Goal: Task Accomplishment & Management: Use online tool/utility

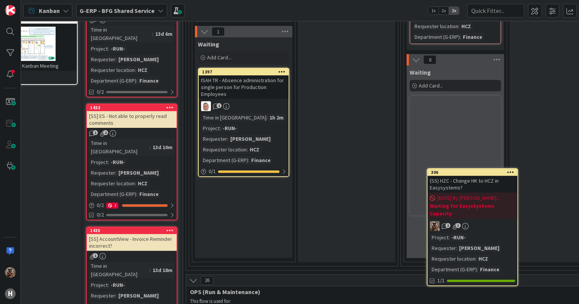
scroll to position [218, 42]
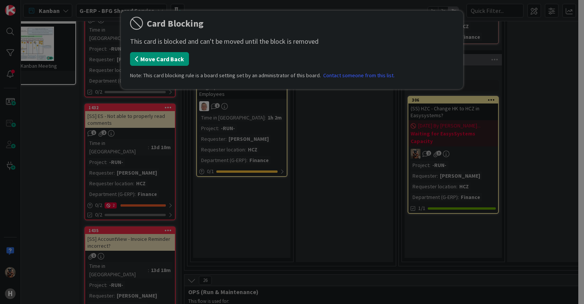
click at [179, 57] on button "Move Card Back" at bounding box center [159, 59] width 59 height 14
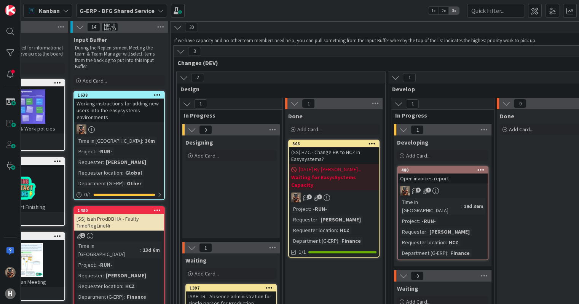
scroll to position [2, 53]
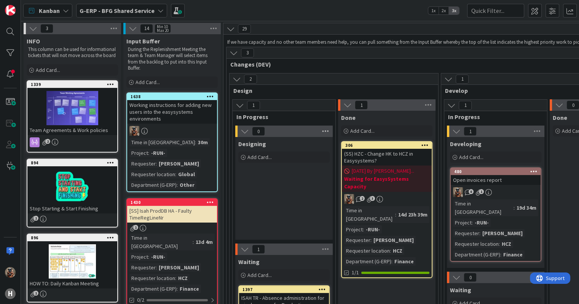
click at [322, 129] on icon at bounding box center [325, 131] width 10 height 11
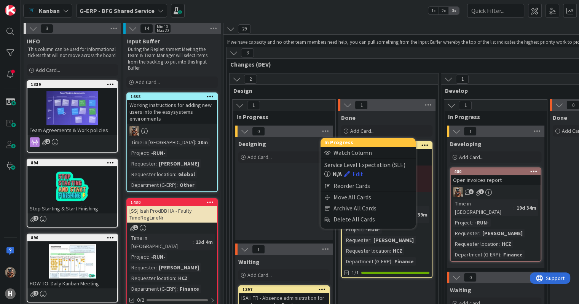
click at [294, 208] on div "Designing Add Card..." at bounding box center [283, 188] width 97 height 103
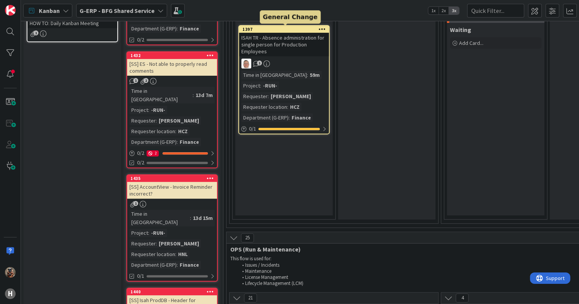
scroll to position [265, 0]
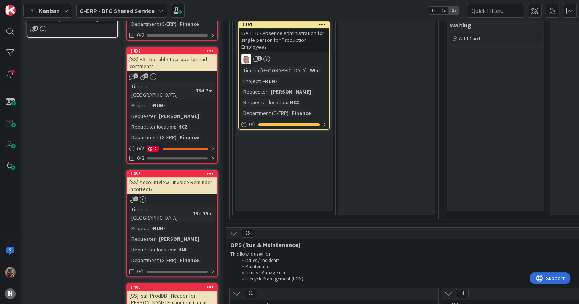
click at [249, 231] on span "25" at bounding box center [247, 233] width 13 height 9
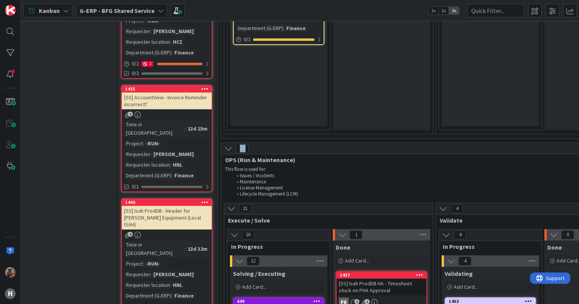
scroll to position [403, 5]
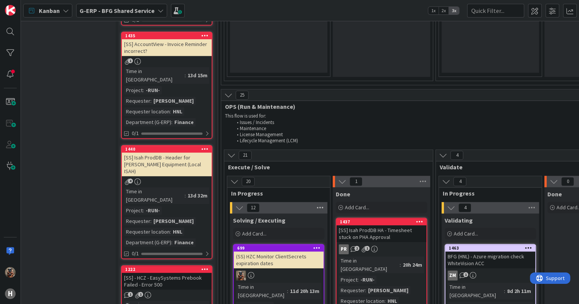
click at [320, 208] on icon at bounding box center [320, 207] width 10 height 11
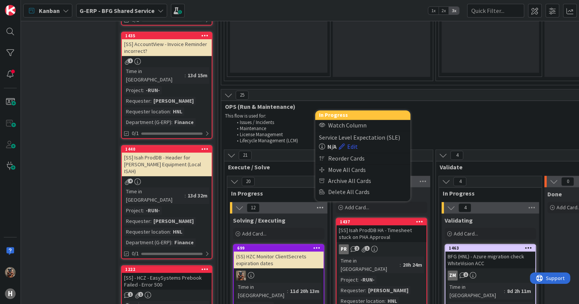
click at [320, 212] on icon at bounding box center [320, 207] width 10 height 11
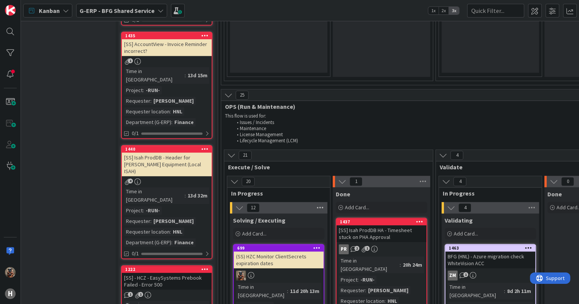
click at [320, 212] on icon at bounding box center [320, 207] width 10 height 11
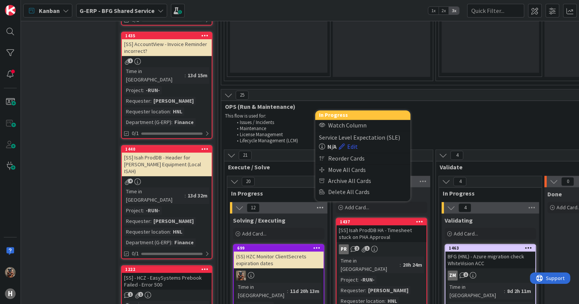
click at [320, 212] on icon at bounding box center [320, 207] width 10 height 11
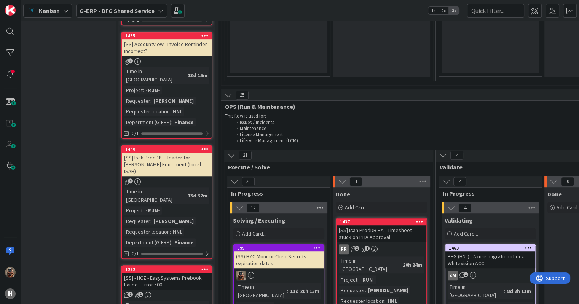
click at [320, 207] on icon at bounding box center [320, 207] width 10 height 11
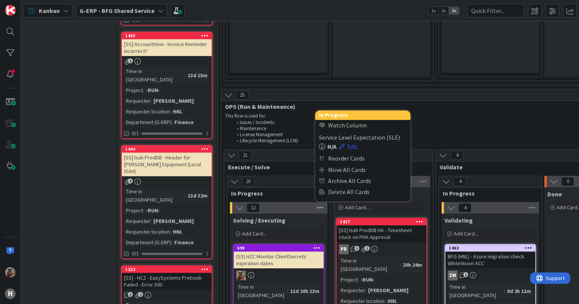
click at [320, 207] on icon at bounding box center [320, 207] width 10 height 11
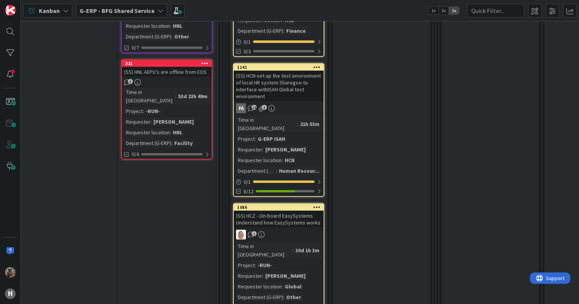
scroll to position [1553, 5]
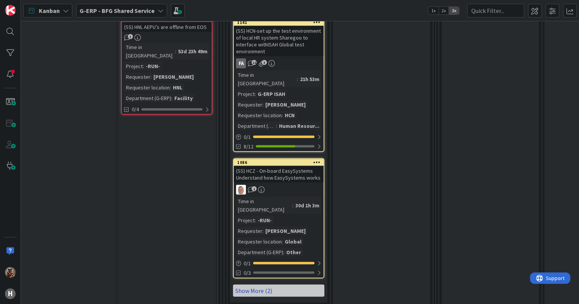
click at [275, 285] on link "Show More (2)" at bounding box center [278, 291] width 91 height 12
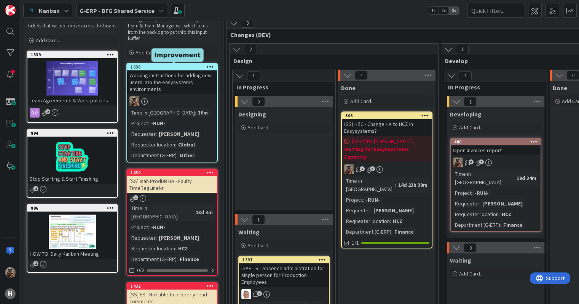
scroll to position [0, 0]
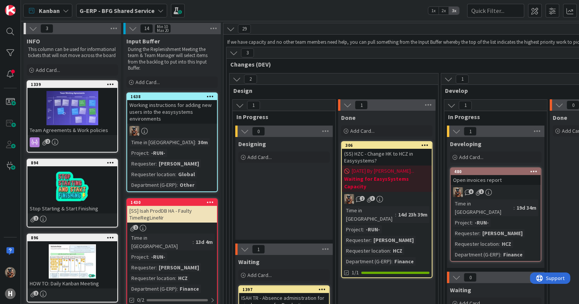
click at [316, 209] on div "Designing Add Card..." at bounding box center [283, 188] width 97 height 103
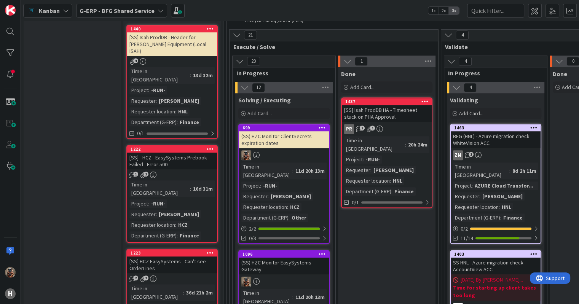
scroll to position [525, 0]
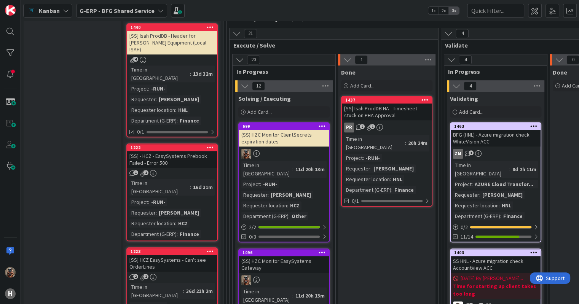
click at [445, 13] on span "2x" at bounding box center [443, 11] width 10 height 8
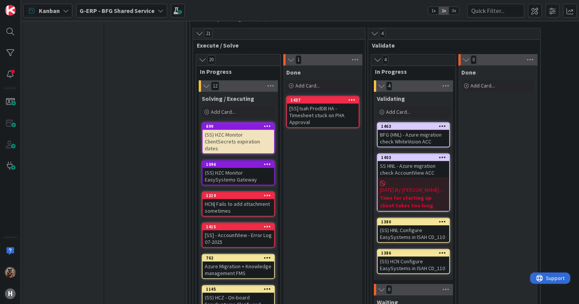
click at [432, 9] on span "1x" at bounding box center [433, 11] width 10 height 8
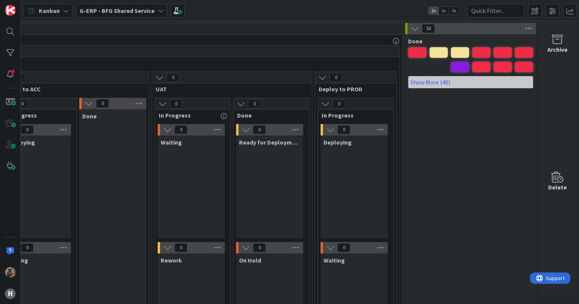
scroll to position [0, 790]
click at [443, 84] on link "Show More (40)" at bounding box center [470, 82] width 125 height 12
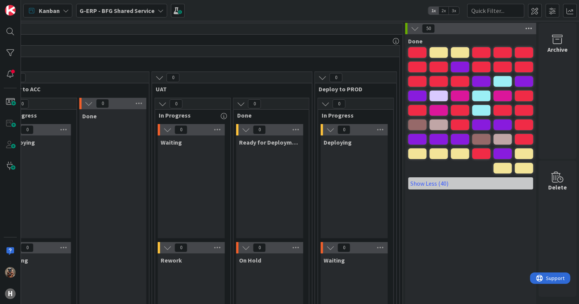
click at [524, 27] on icon at bounding box center [529, 28] width 10 height 11
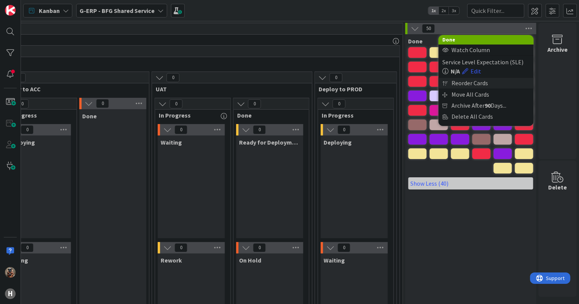
click at [494, 86] on div "Reorder Cards" at bounding box center [485, 83] width 95 height 11
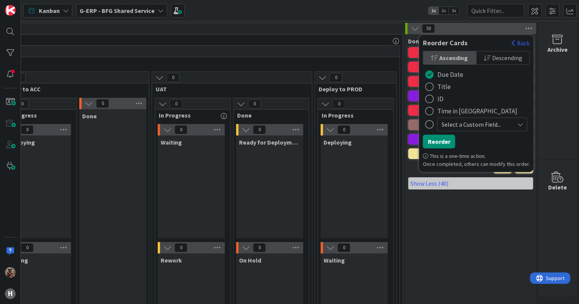
click at [474, 126] on span "Select a Custom Field..." at bounding box center [475, 124] width 69 height 11
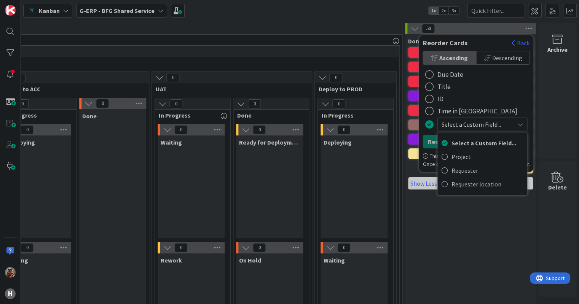
click at [474, 126] on span "Select a Custom Field..." at bounding box center [475, 124] width 69 height 11
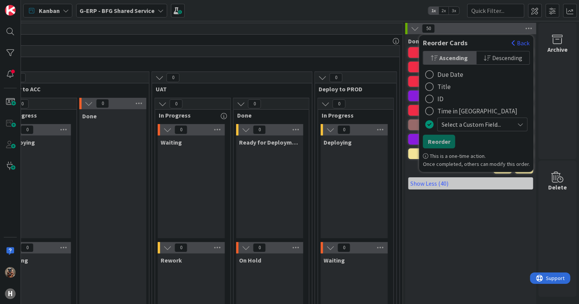
click at [470, 119] on span "Select a Custom Field..." at bounding box center [475, 124] width 69 height 11
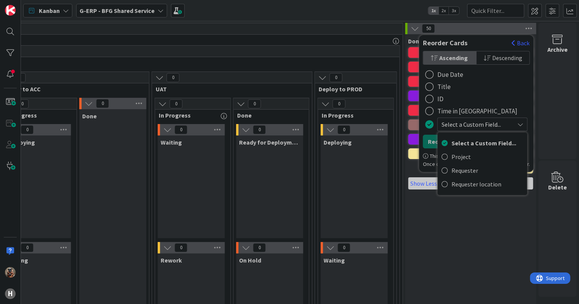
click at [470, 119] on span "Select a Custom Field..." at bounding box center [475, 124] width 69 height 11
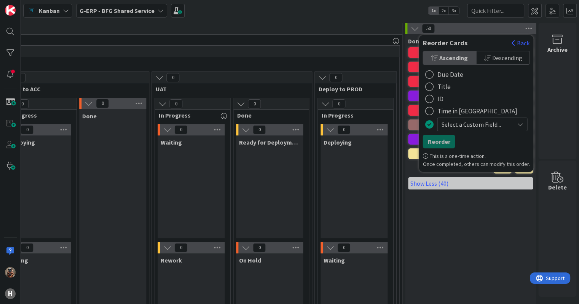
click at [448, 124] on span "Select a Custom Field..." at bounding box center [475, 124] width 69 height 11
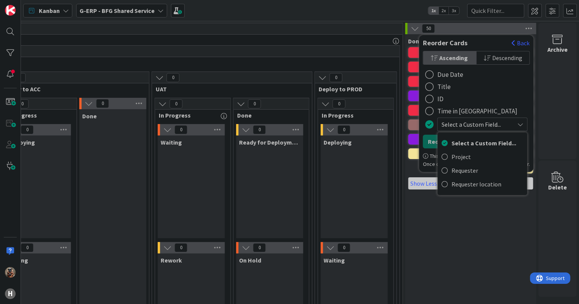
click at [468, 122] on span "Select a Custom Field..." at bounding box center [475, 124] width 69 height 11
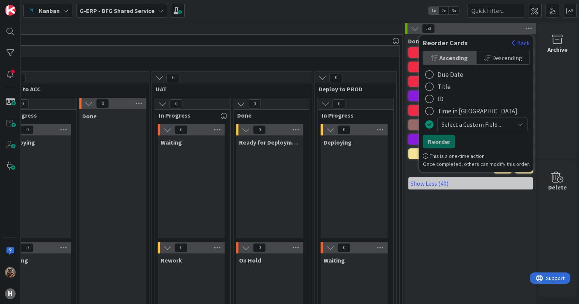
click at [437, 95] on span "ID" at bounding box center [440, 98] width 6 height 11
click at [432, 142] on button "Reorder" at bounding box center [438, 142] width 32 height 14
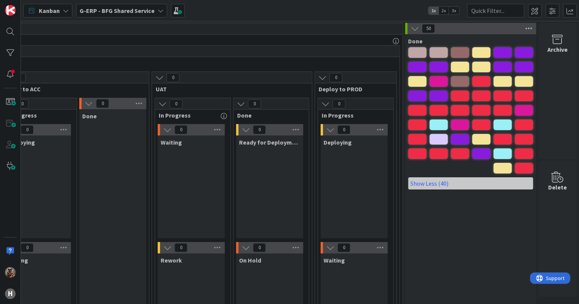
click at [524, 27] on icon at bounding box center [529, 28] width 10 height 11
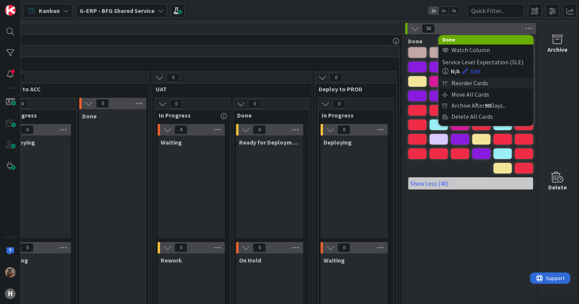
click at [479, 86] on div "Reorder Cards" at bounding box center [485, 83] width 95 height 11
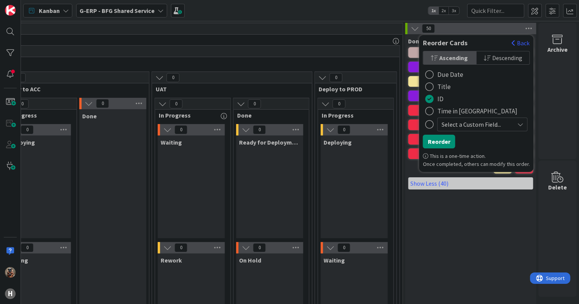
click at [502, 59] on span "Descending" at bounding box center [507, 57] width 30 height 11
click at [444, 143] on button "Reorder" at bounding box center [438, 142] width 32 height 14
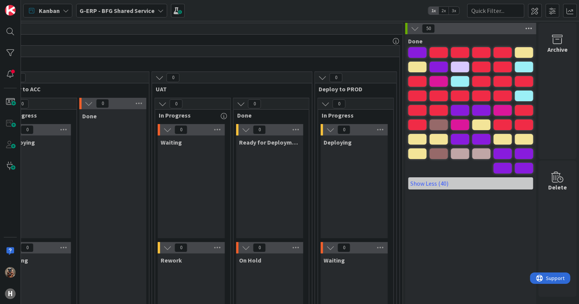
click at [524, 28] on icon at bounding box center [529, 28] width 10 height 11
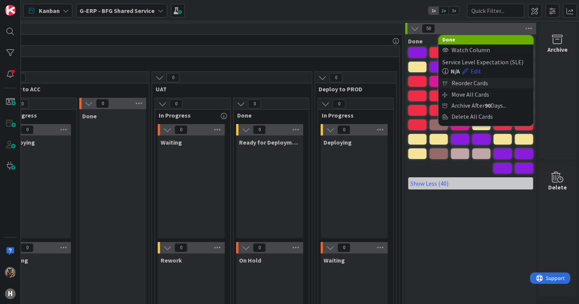
click at [473, 80] on div "Reorder Cards" at bounding box center [485, 83] width 95 height 11
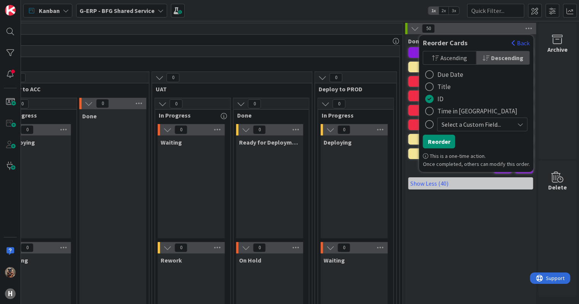
click at [434, 97] on button "ID" at bounding box center [433, 99] width 23 height 12
click at [429, 99] on div "radio" at bounding box center [429, 99] width 8 height 8
click at [428, 124] on div "radio" at bounding box center [429, 124] width 8 height 8
click at [455, 129] on span "Select a Custom Field..." at bounding box center [475, 124] width 69 height 11
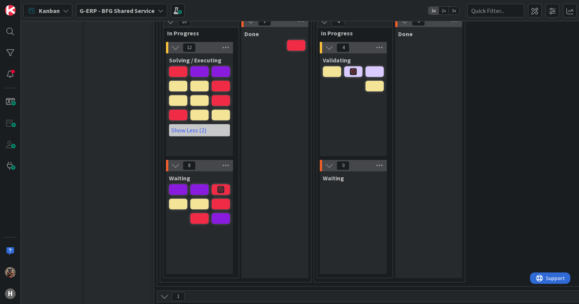
scroll to position [528, 8]
click at [217, 125] on link "Show Less (2)" at bounding box center [199, 130] width 61 height 12
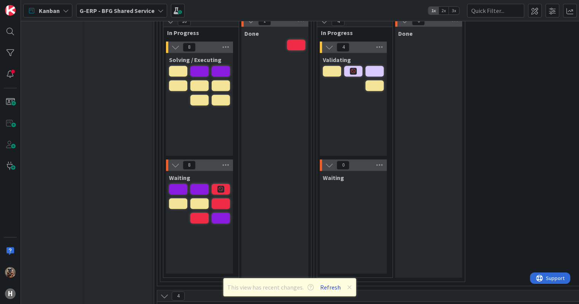
click at [334, 291] on button "Refresh" at bounding box center [330, 287] width 26 height 10
click at [332, 290] on button "Refresh" at bounding box center [330, 287] width 26 height 10
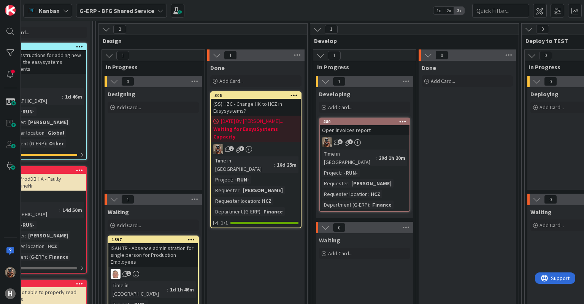
scroll to position [0, 131]
